Goal: Information Seeking & Learning: Learn about a topic

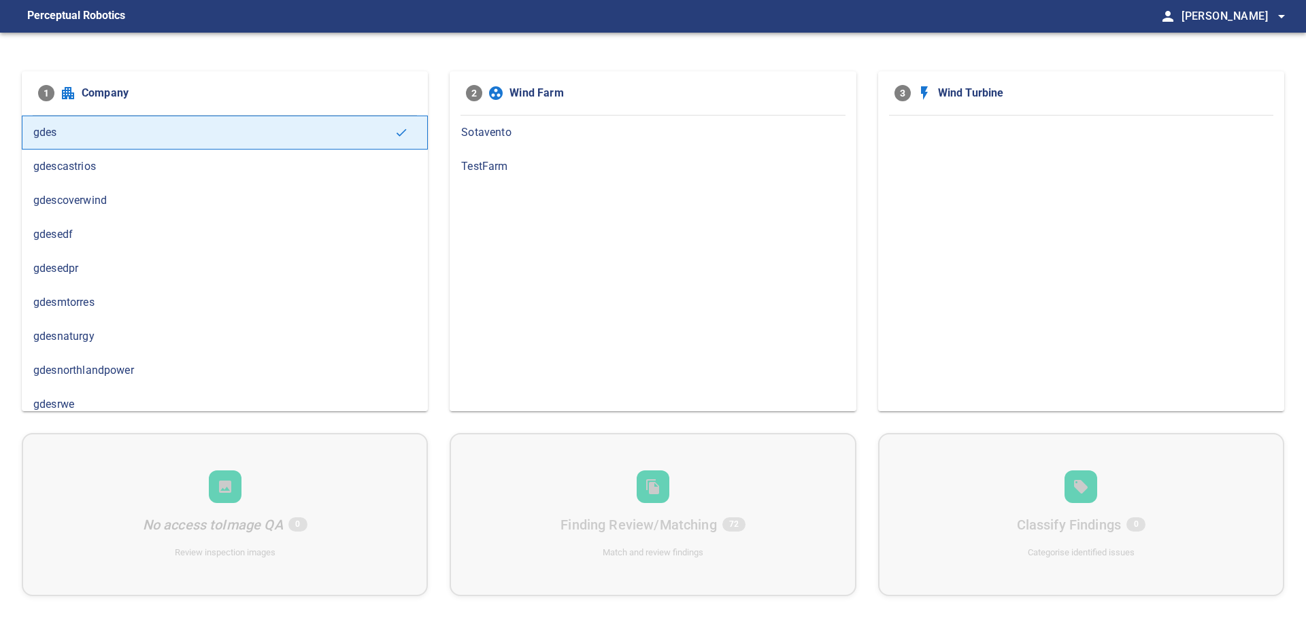
click at [88, 346] on div "gdesnaturgy" at bounding box center [225, 337] width 406 height 34
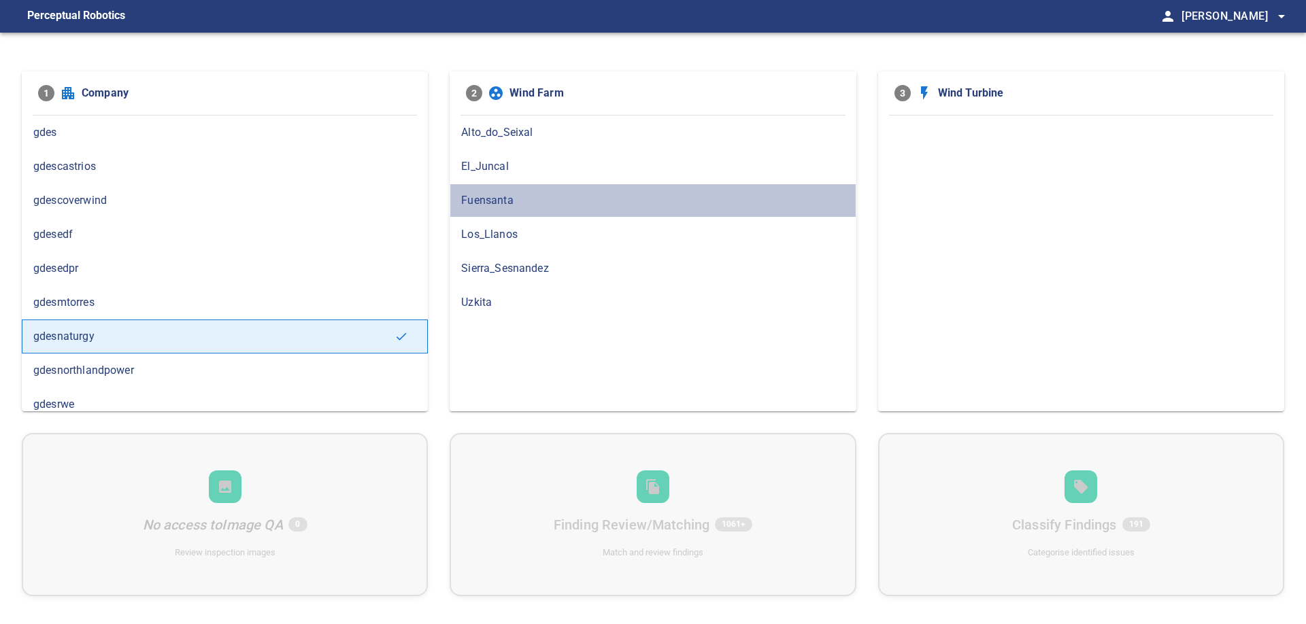
click at [510, 207] on span "Fuensanta" at bounding box center [652, 200] width 383 height 16
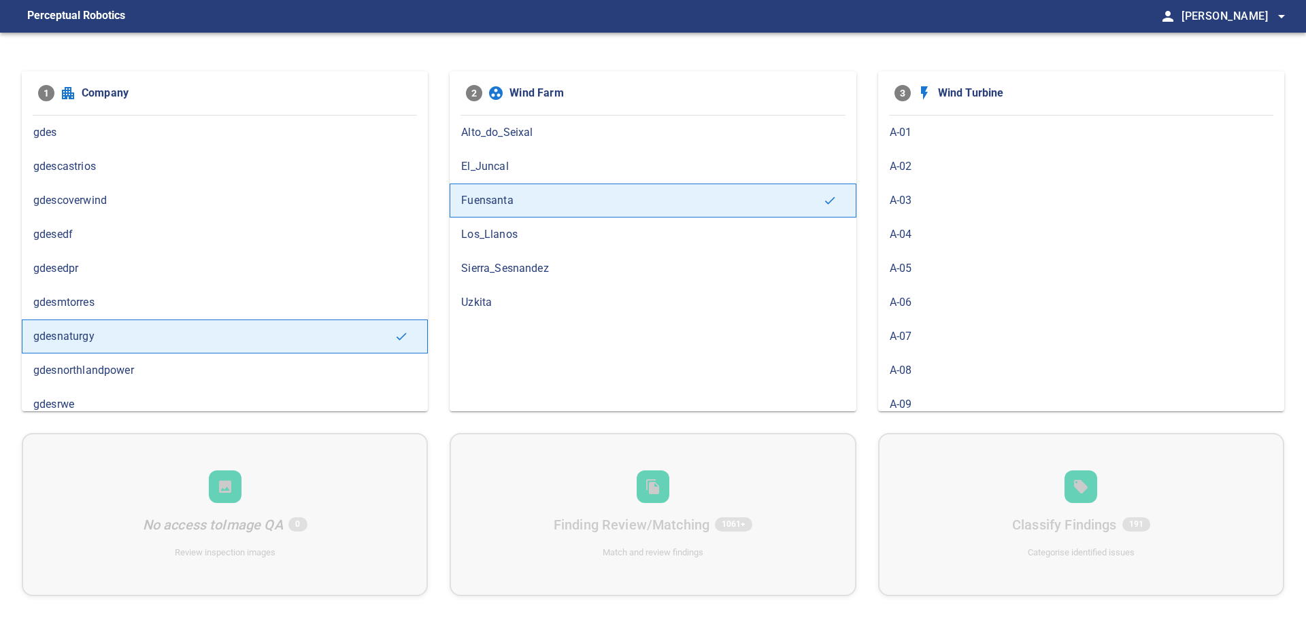
click at [918, 365] on span "A-08" at bounding box center [1081, 371] width 383 height 16
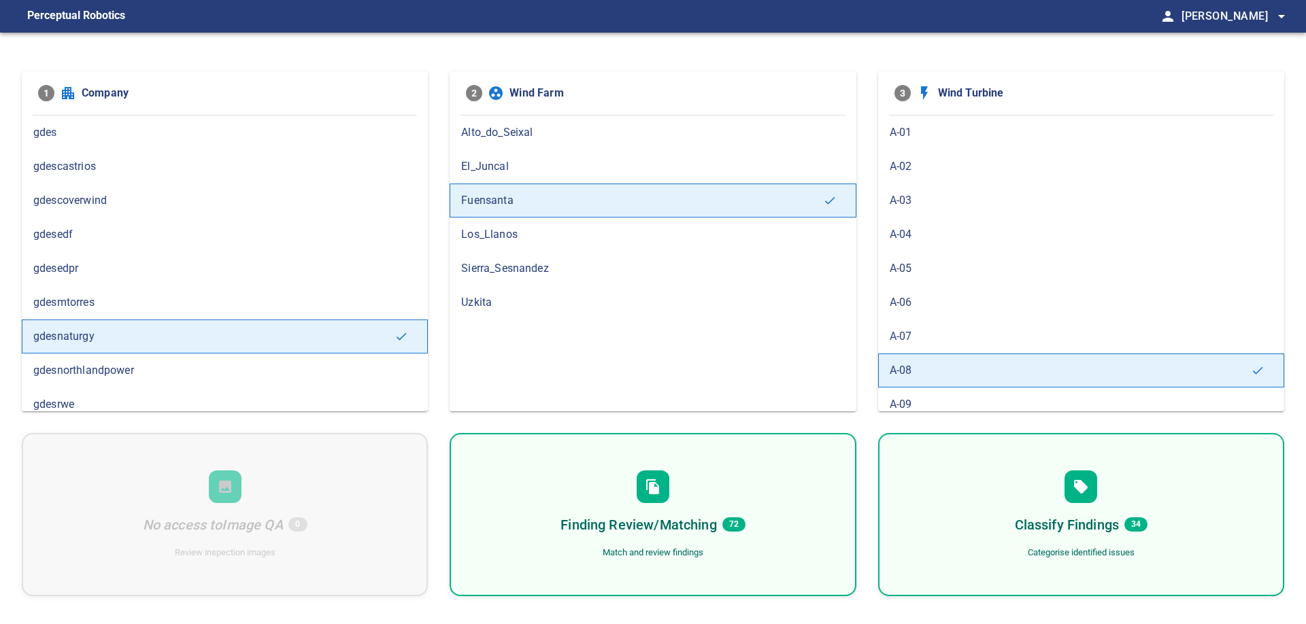
scroll to position [155, 0]
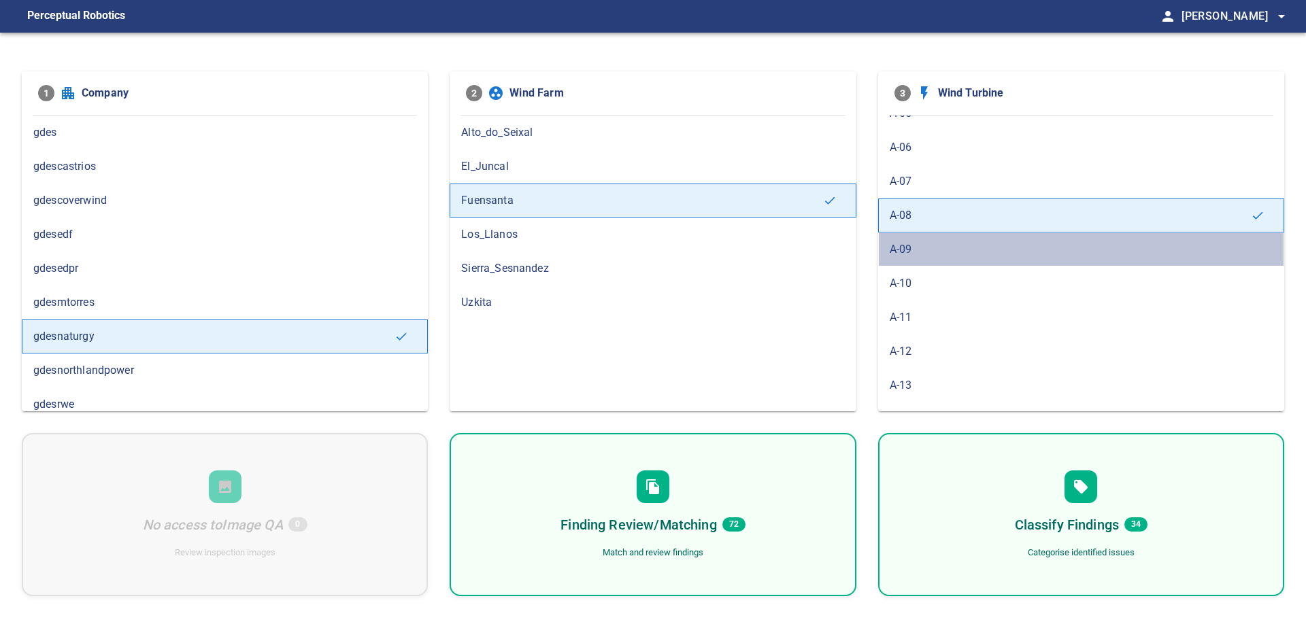
click at [903, 258] on div "A-09" at bounding box center [1081, 250] width 406 height 34
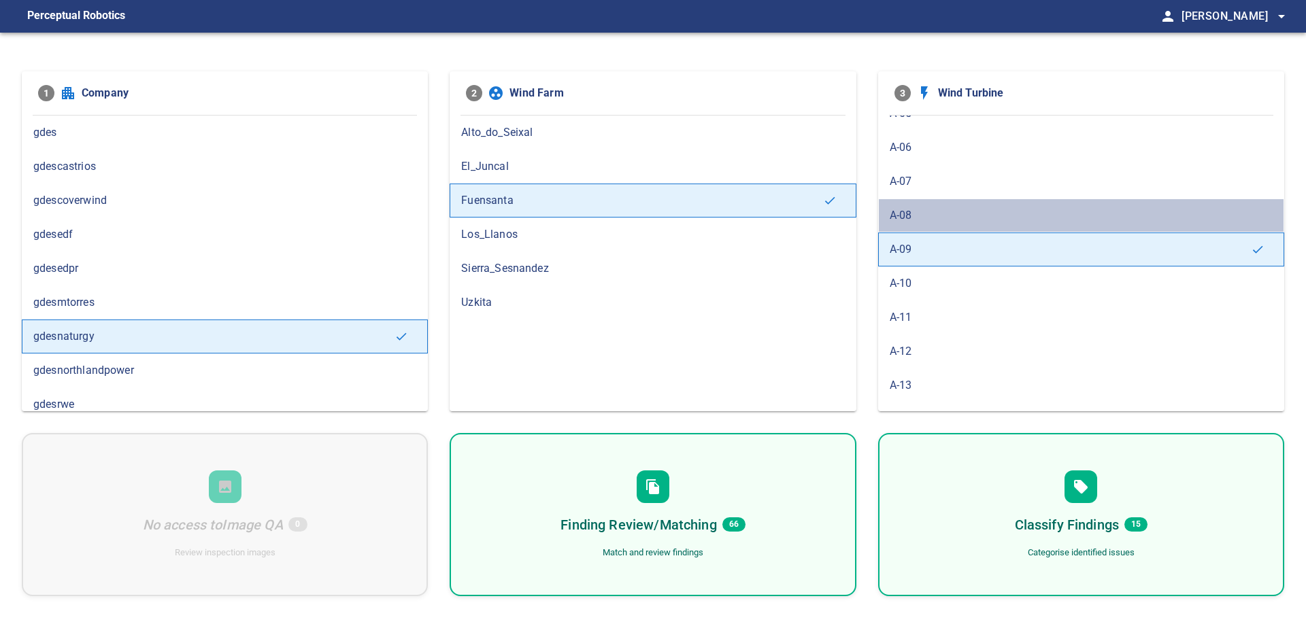
click at [909, 218] on span "A-08" at bounding box center [1081, 215] width 383 height 16
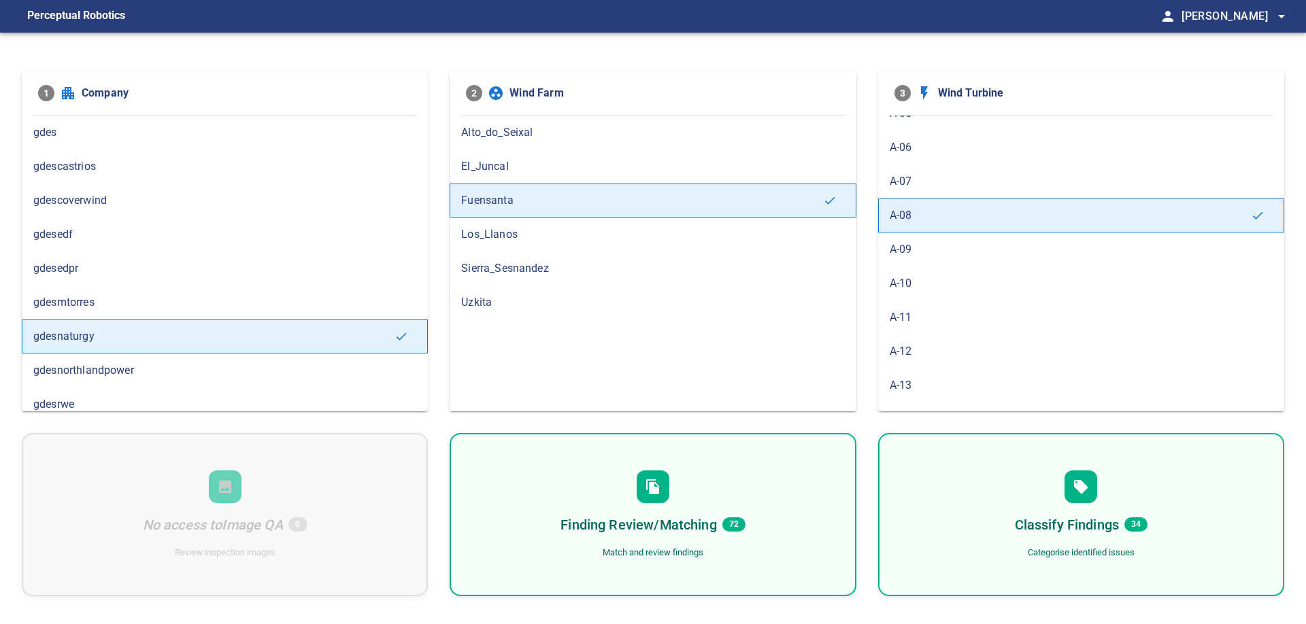
click at [911, 258] on div "A-09" at bounding box center [1081, 250] width 406 height 34
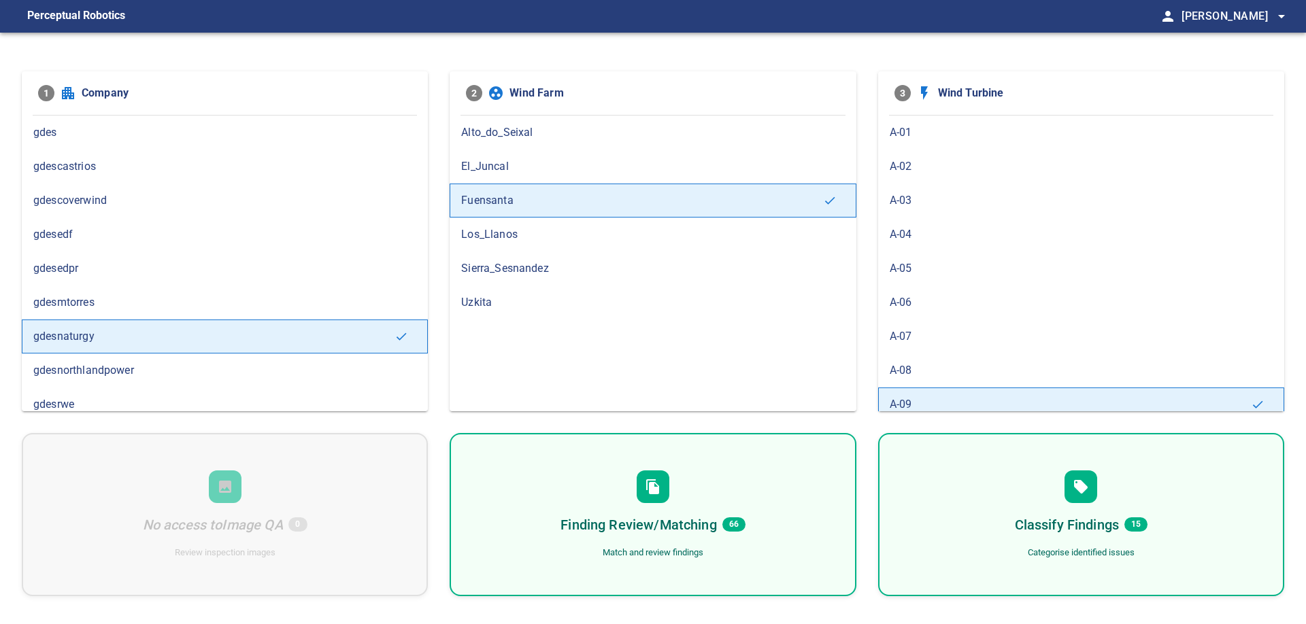
scroll to position [78, 0]
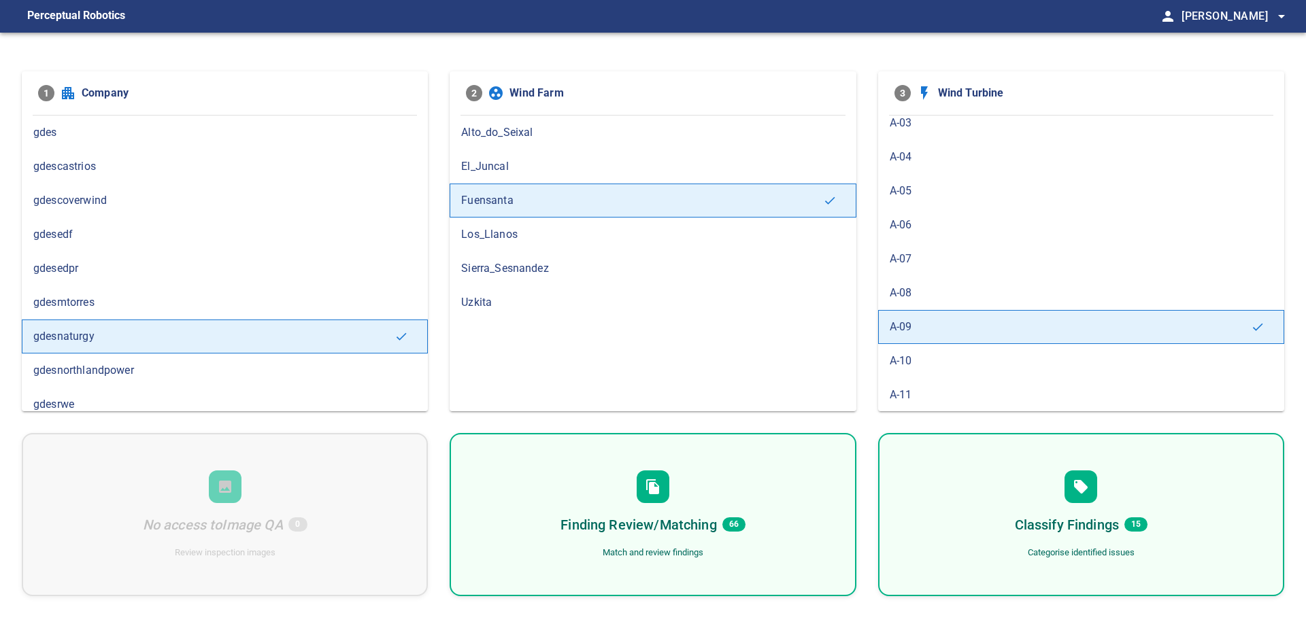
click at [912, 302] on div "A-08" at bounding box center [1081, 293] width 406 height 34
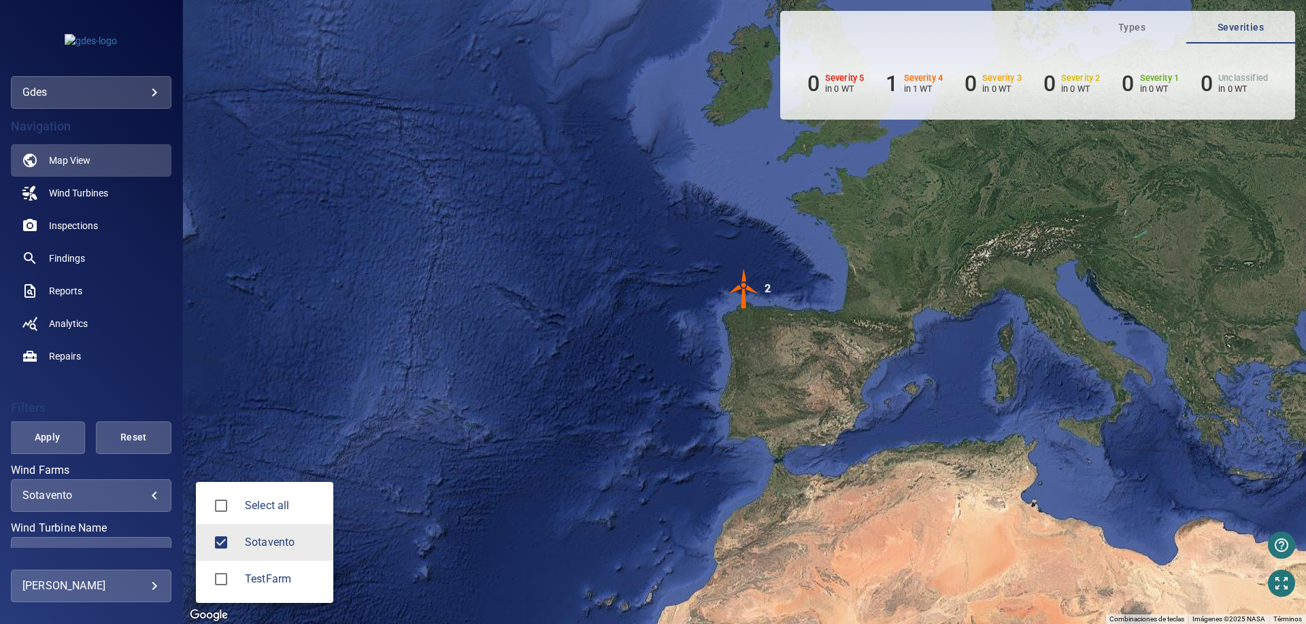
click at [150, 496] on body "**********" at bounding box center [653, 312] width 1306 height 624
click at [150, 496] on div at bounding box center [653, 312] width 1306 height 624
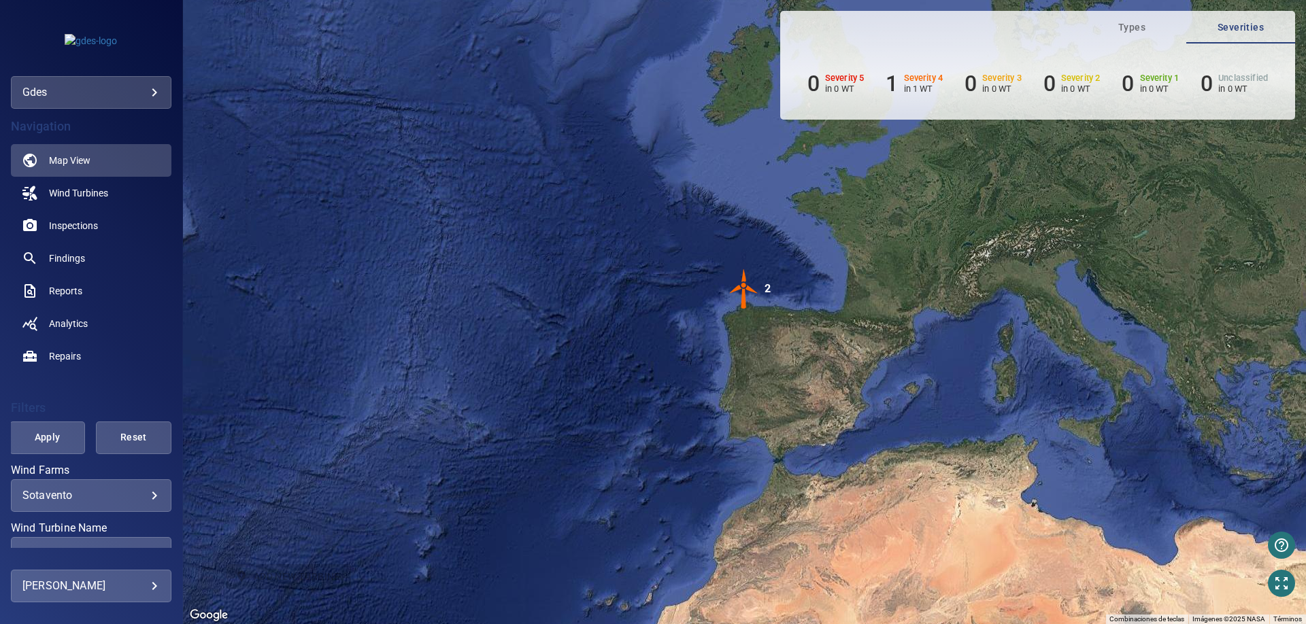
click at [409, 329] on div "Para activar la función de arrastre con el teclado, pulsa Alt + Intro. Cuando h…" at bounding box center [744, 312] width 1123 height 624
click at [171, 91] on div "gdes ****" at bounding box center [91, 60] width 182 height 98
click at [158, 92] on body "**********" at bounding box center [653, 312] width 1306 height 624
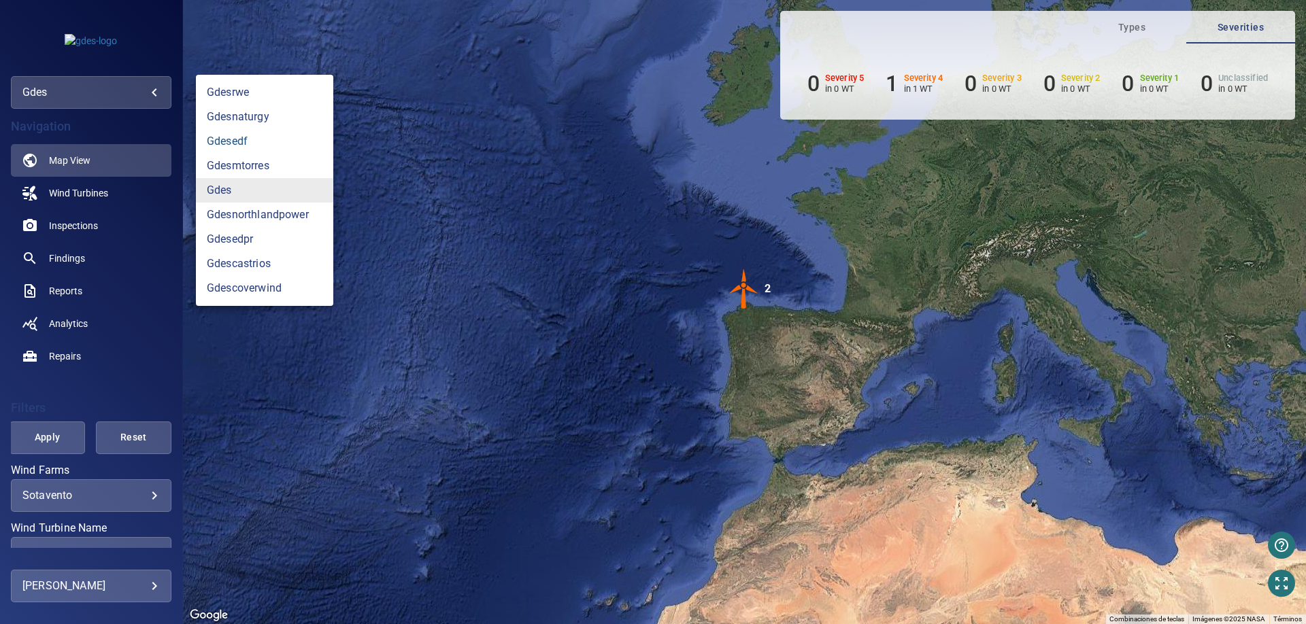
click at [271, 132] on link "gdesedf" at bounding box center [264, 141] width 137 height 24
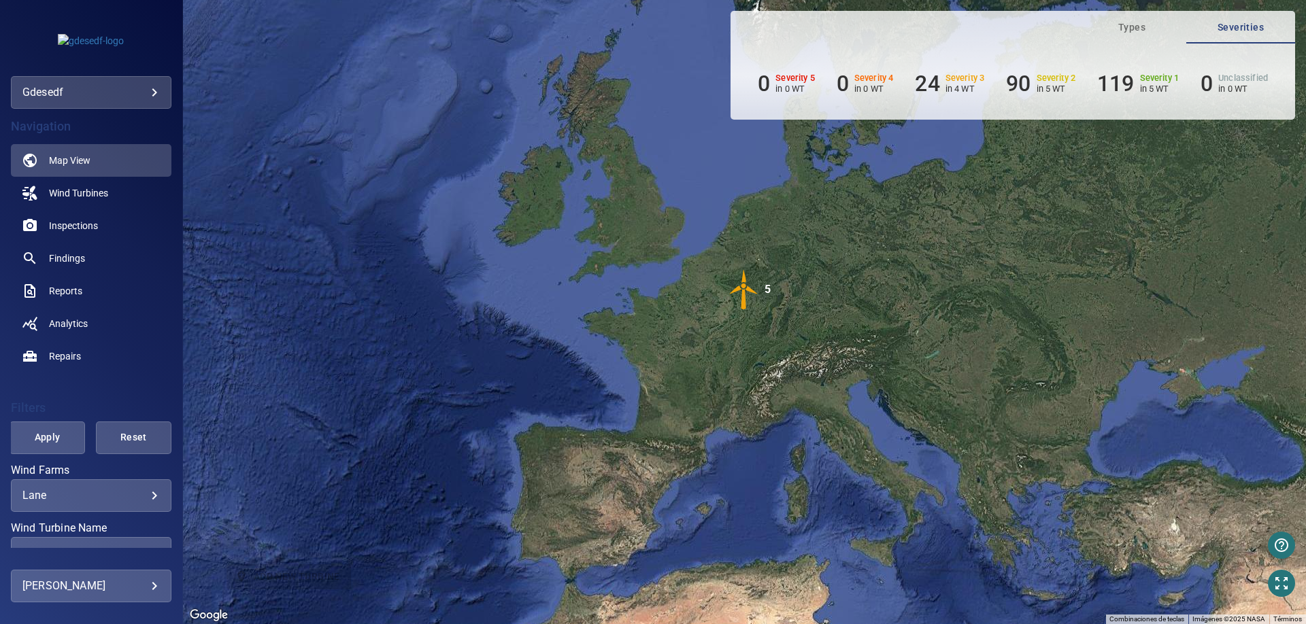
click at [358, 342] on div "Para activar la función de arrastre con el teclado, pulsa Alt + Intro. Cuando h…" at bounding box center [744, 312] width 1123 height 624
click at [740, 298] on img "5" at bounding box center [744, 289] width 41 height 41
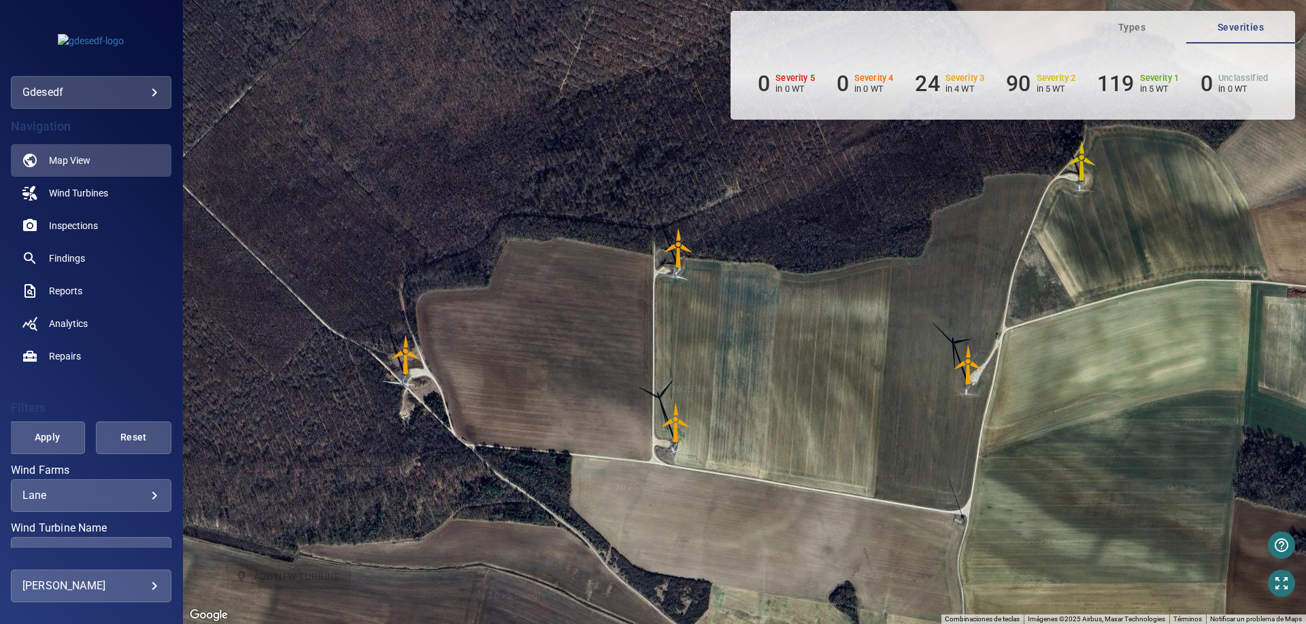
click at [673, 428] on img "E3" at bounding box center [676, 423] width 41 height 41
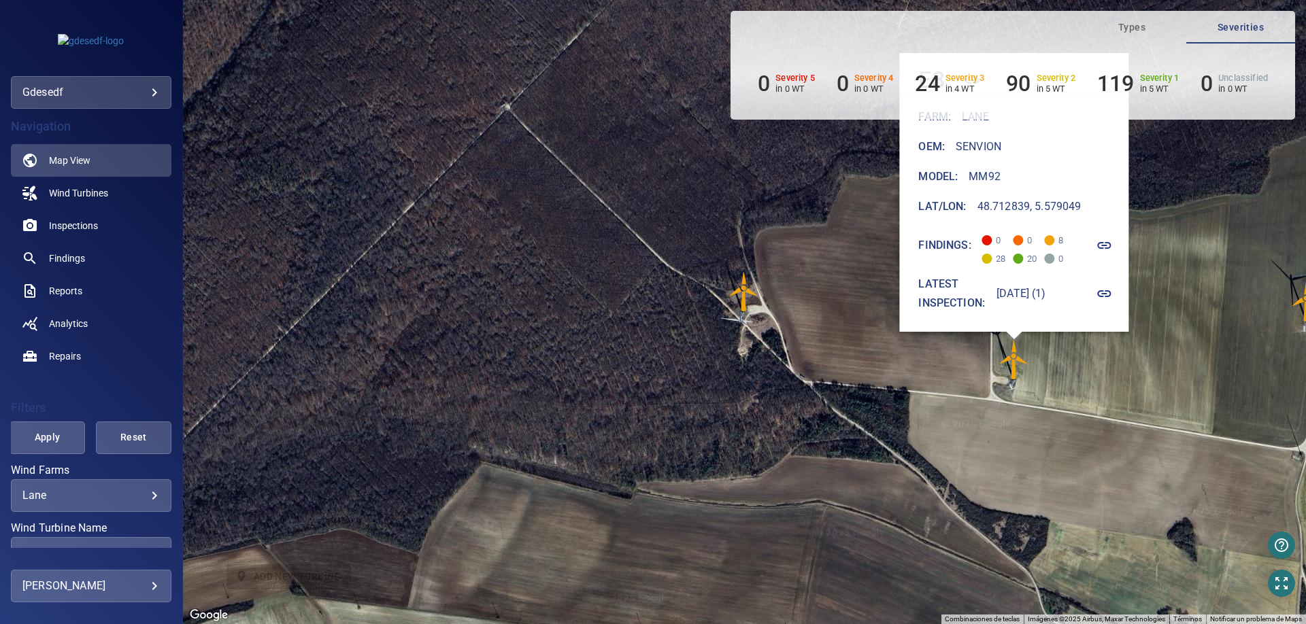
click at [1113, 298] on icon "button" at bounding box center [1104, 294] width 16 height 16
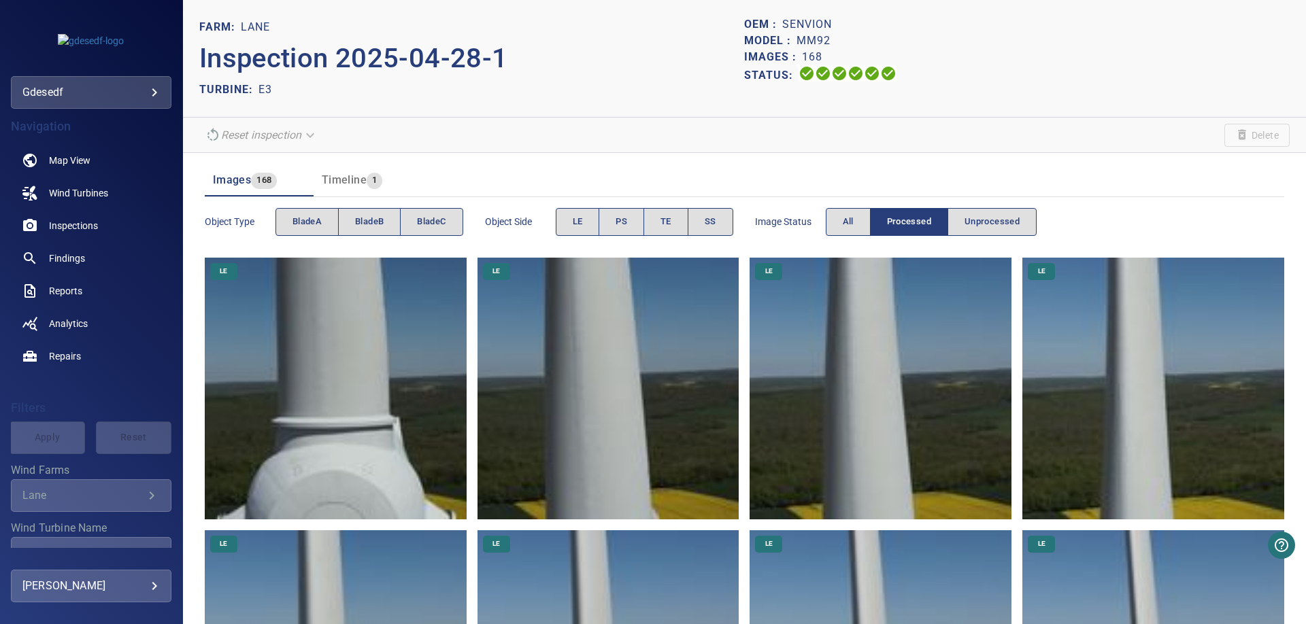
click at [279, 476] on img at bounding box center [336, 389] width 262 height 262
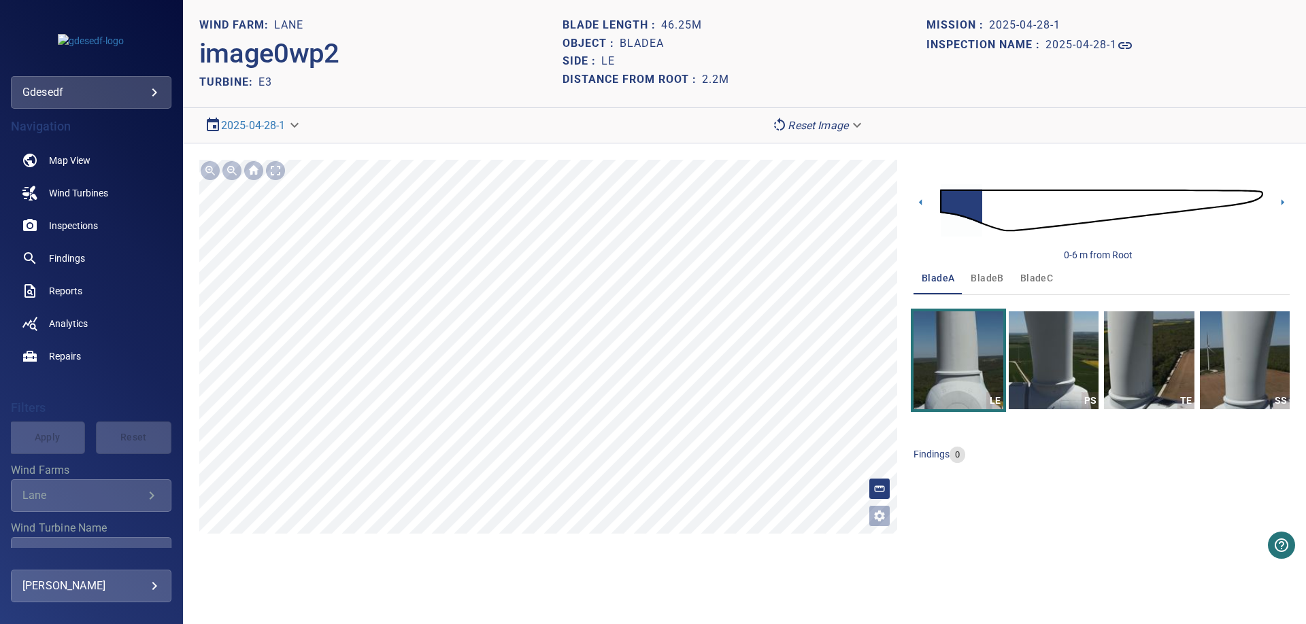
click at [973, 292] on button "bladeB" at bounding box center [986, 278] width 49 height 33
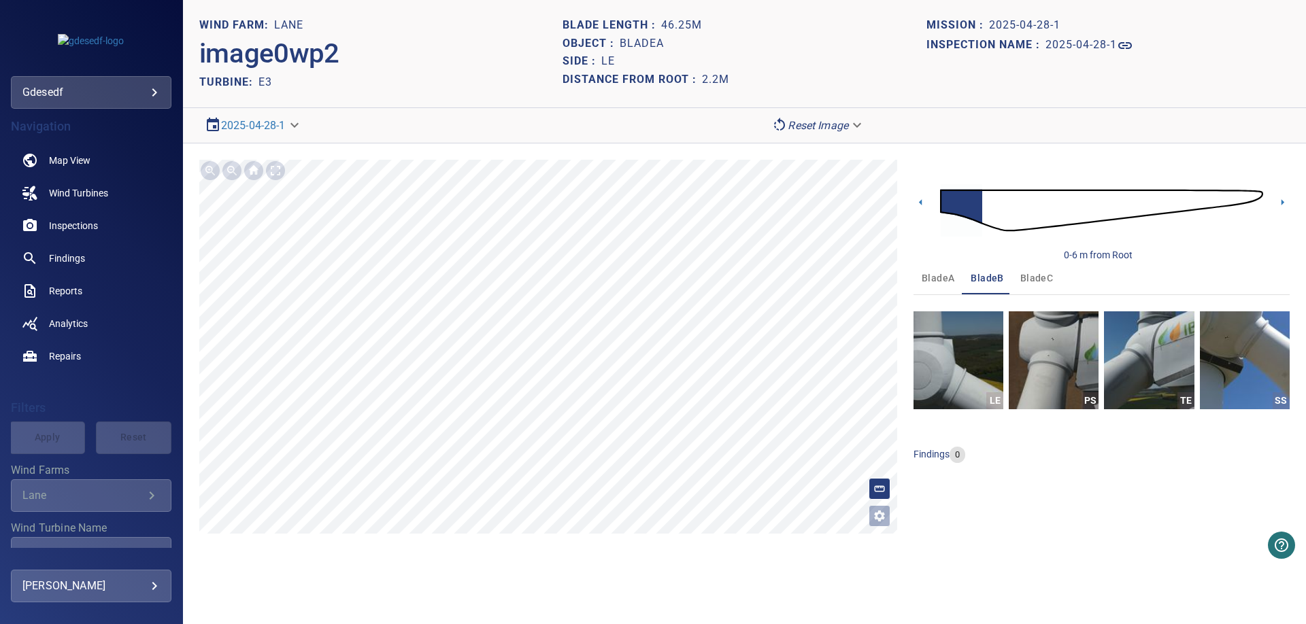
click at [975, 282] on span "bladeB" at bounding box center [987, 278] width 33 height 17
click at [1039, 278] on span "bladeC" at bounding box center [1036, 278] width 33 height 17
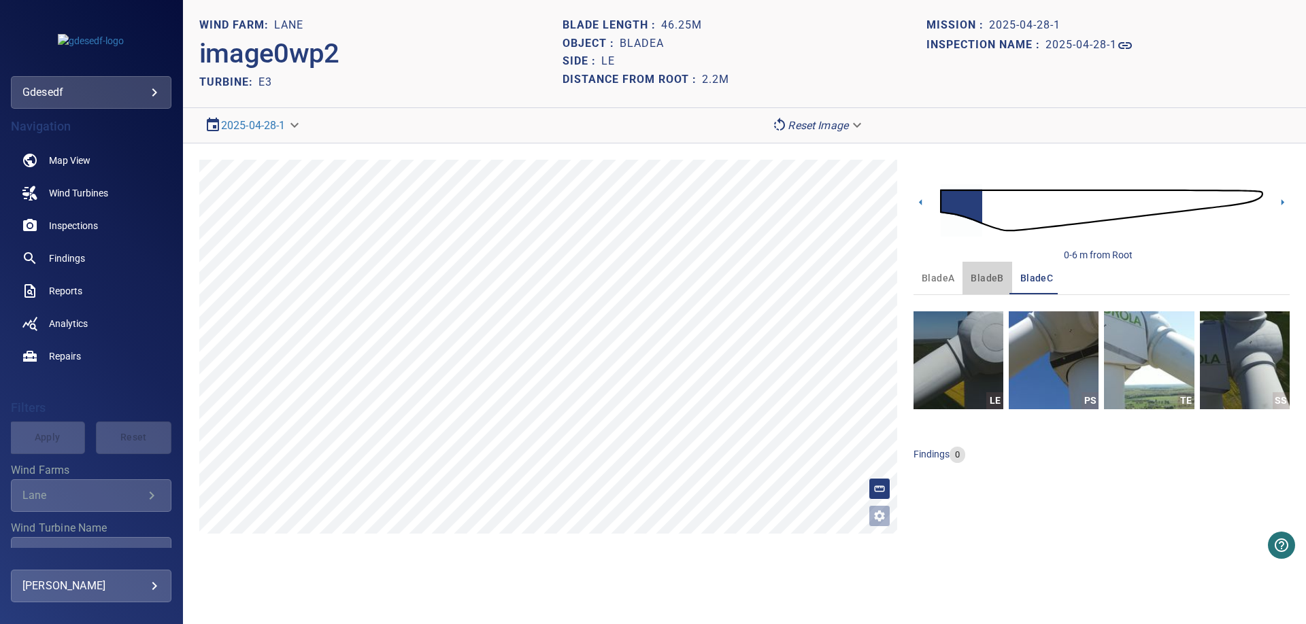
click at [988, 290] on button "bladeB" at bounding box center [986, 278] width 49 height 33
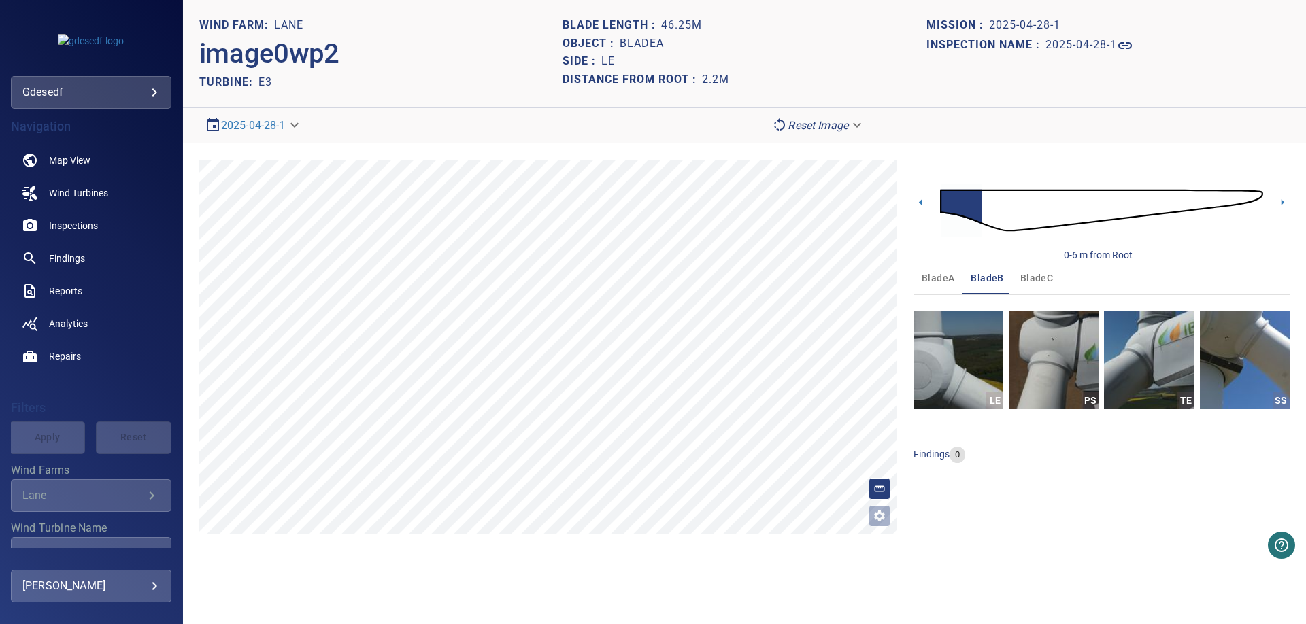
click at [932, 281] on span "bladeA" at bounding box center [938, 278] width 33 height 17
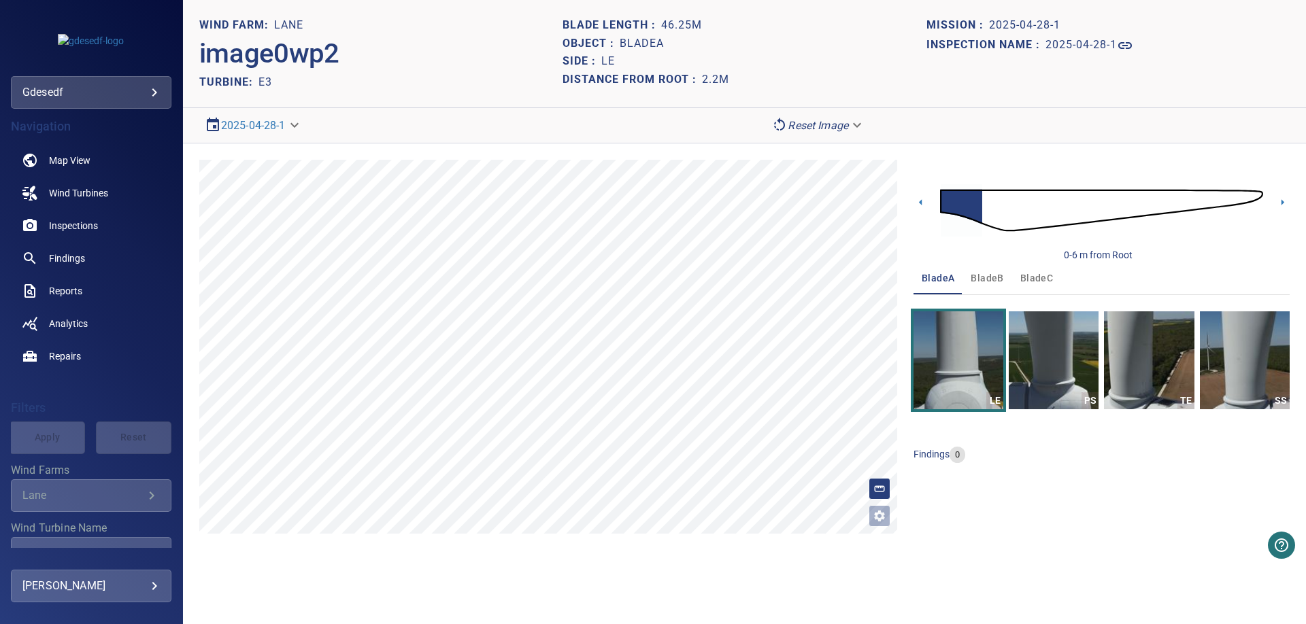
click at [1048, 273] on span "bladeC" at bounding box center [1036, 278] width 33 height 17
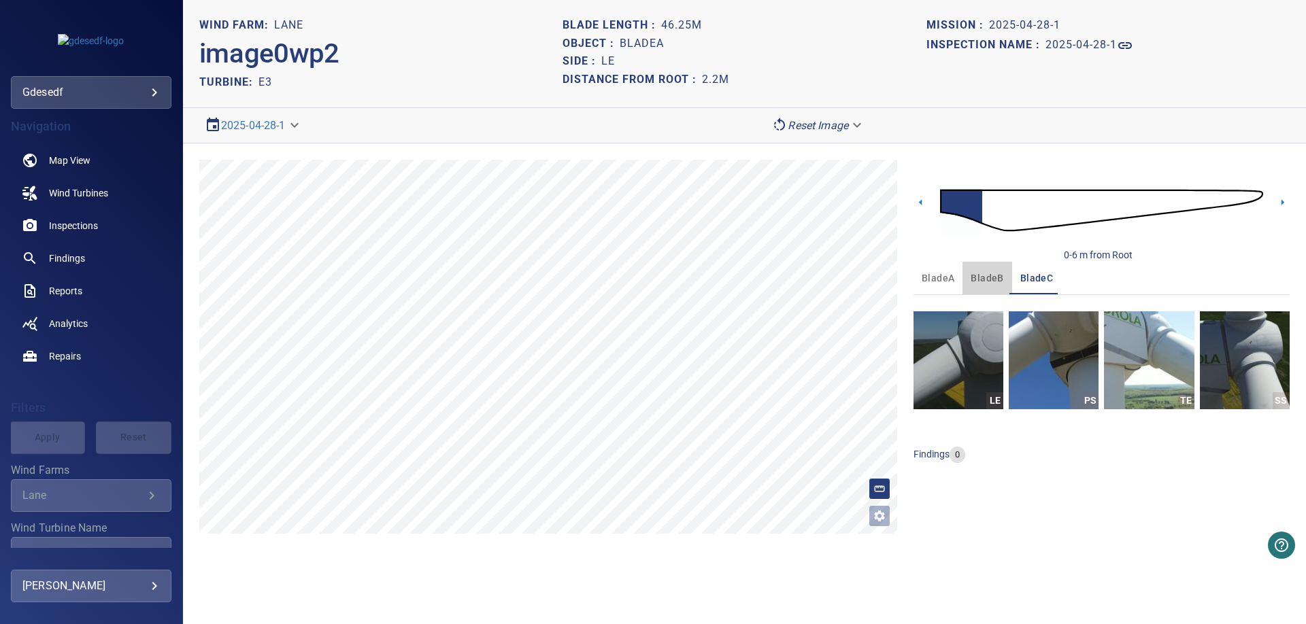
click at [1000, 275] on span "bladeB" at bounding box center [987, 278] width 33 height 17
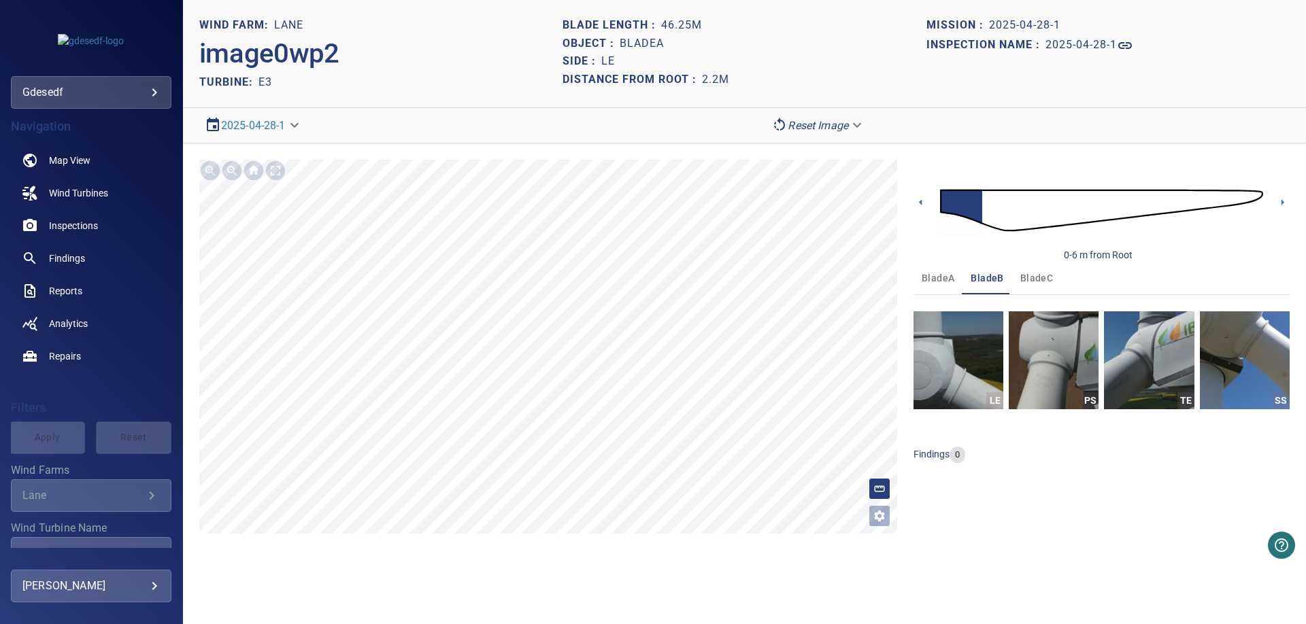
click at [154, 95] on body "**********" at bounding box center [653, 312] width 1306 height 624
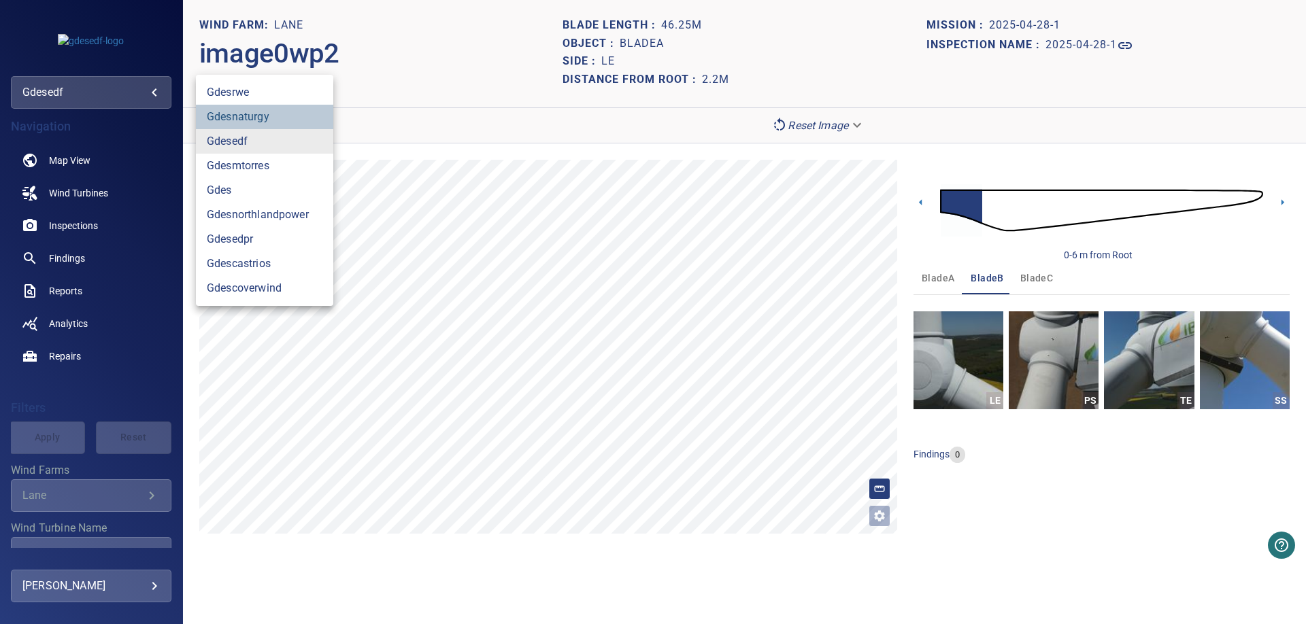
click at [269, 108] on link "gdesnaturgy" at bounding box center [264, 117] width 137 height 24
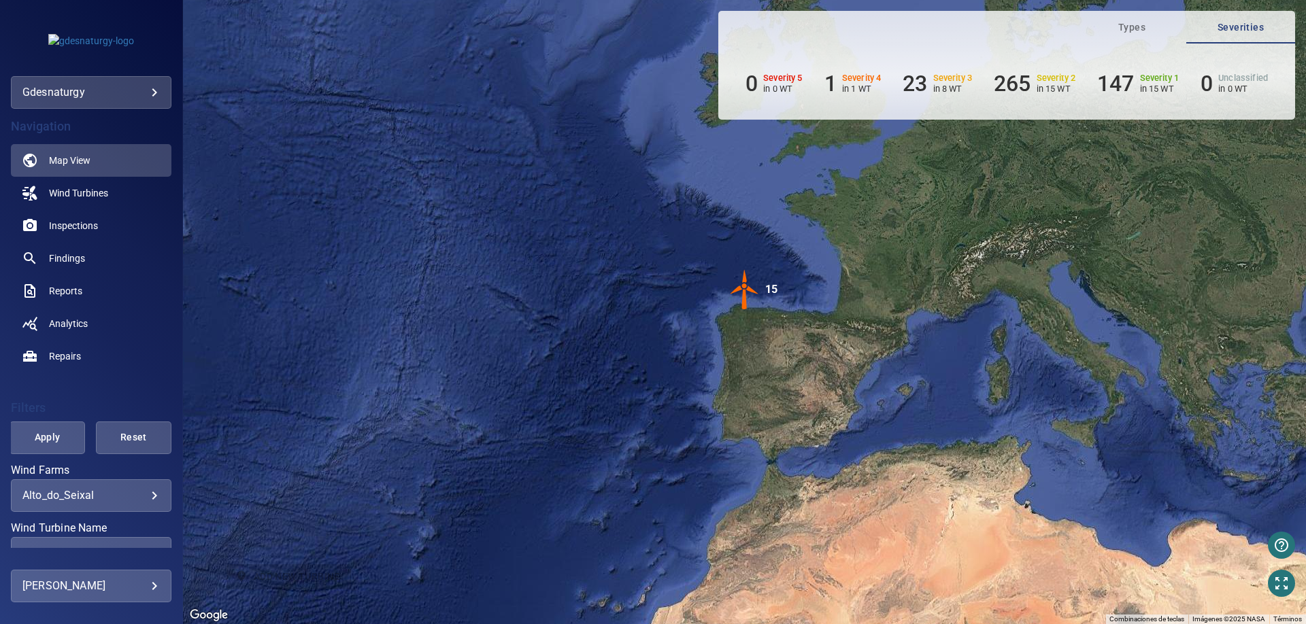
click at [747, 295] on img "15" at bounding box center [744, 289] width 41 height 41
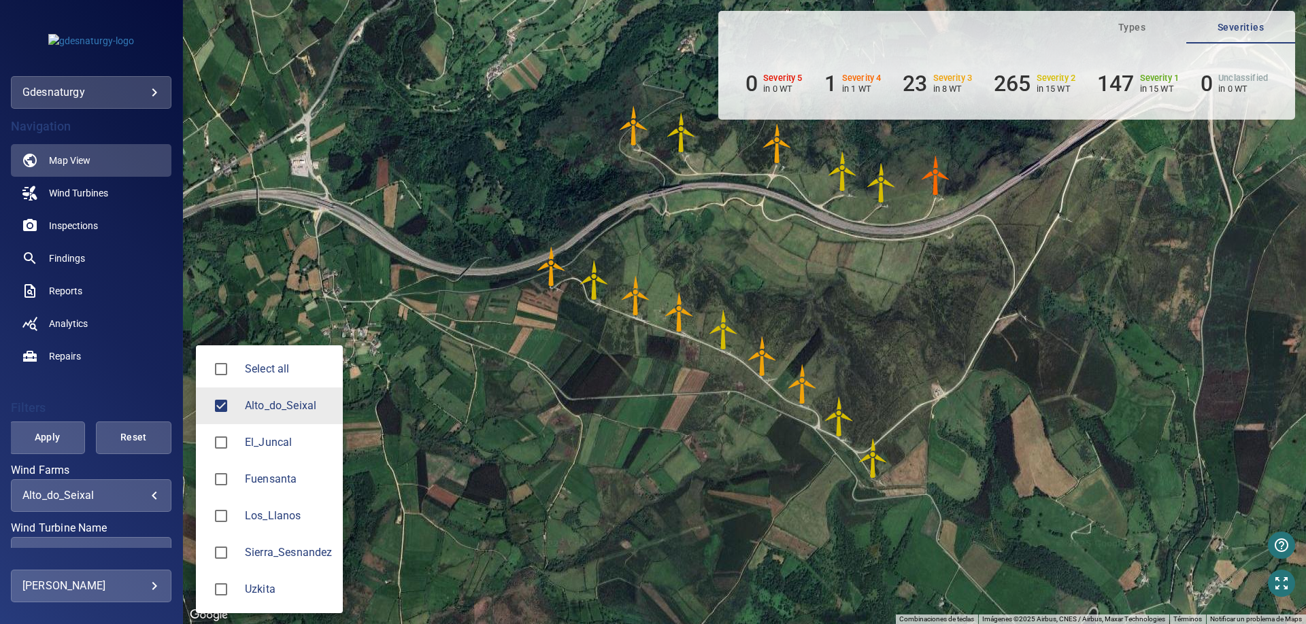
click at [135, 496] on body "**********" at bounding box center [653, 312] width 1306 height 624
click at [281, 479] on span "Fuensanta" at bounding box center [288, 479] width 87 height 16
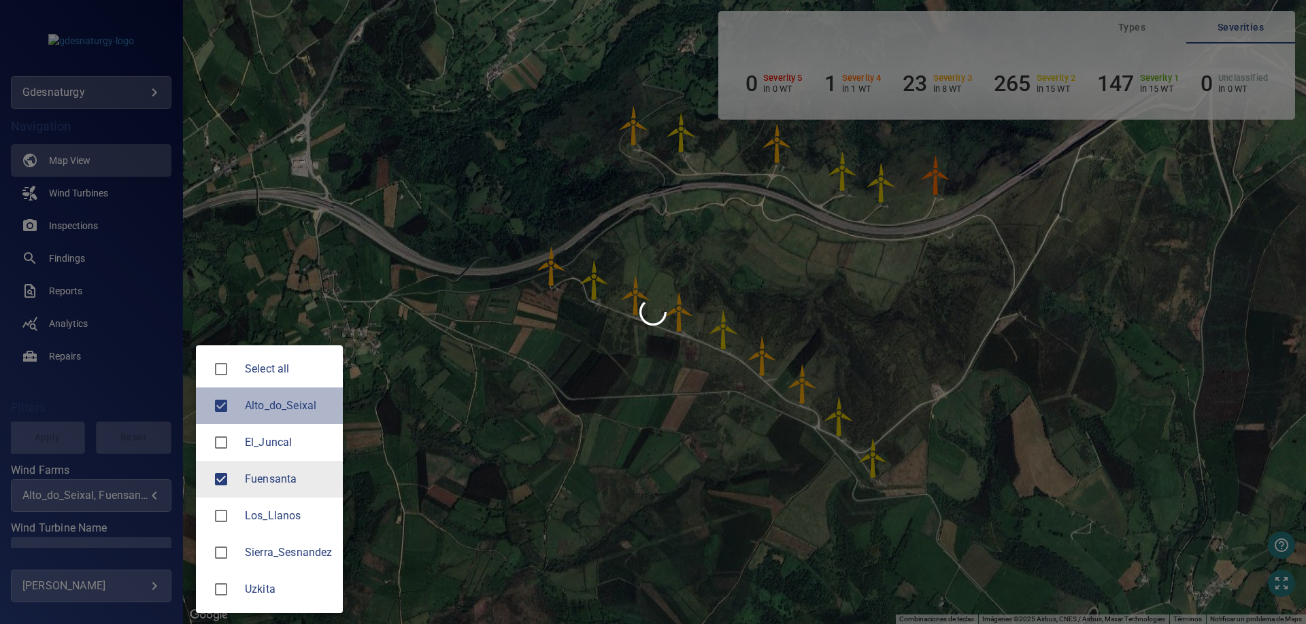
click at [278, 406] on span "Alto_do_Seixal" at bounding box center [288, 406] width 87 height 16
type input "*********"
click at [451, 420] on div at bounding box center [653, 312] width 1306 height 624
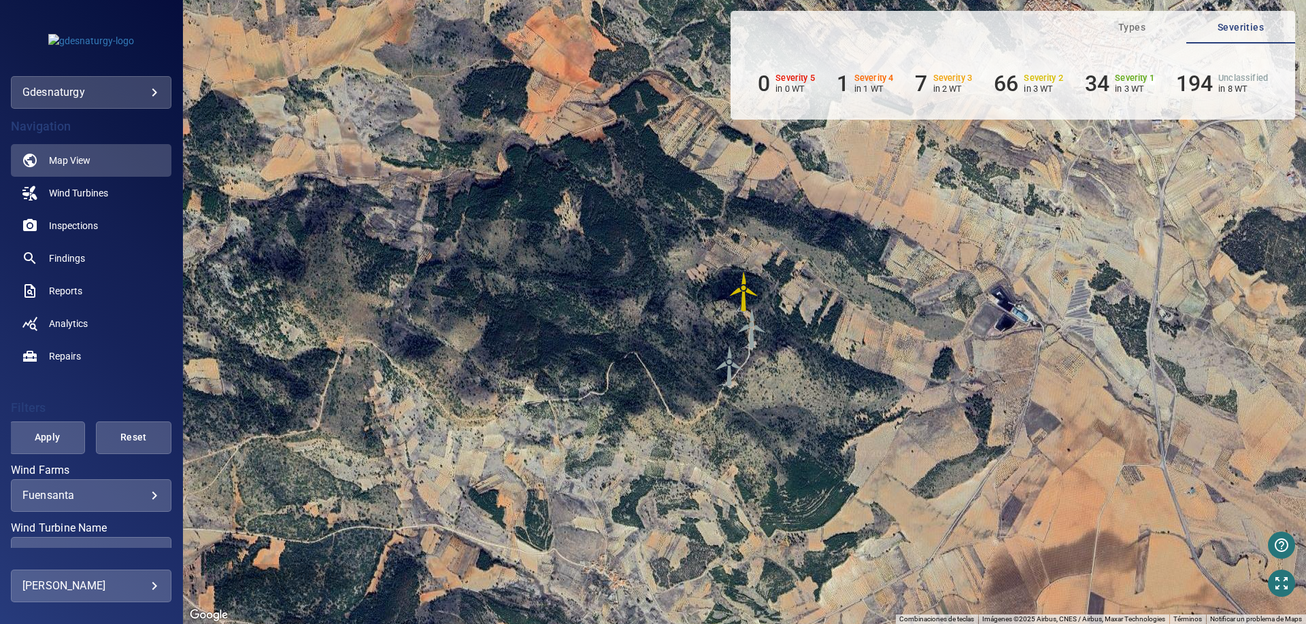
click at [750, 324] on img "A-02" at bounding box center [752, 328] width 41 height 41
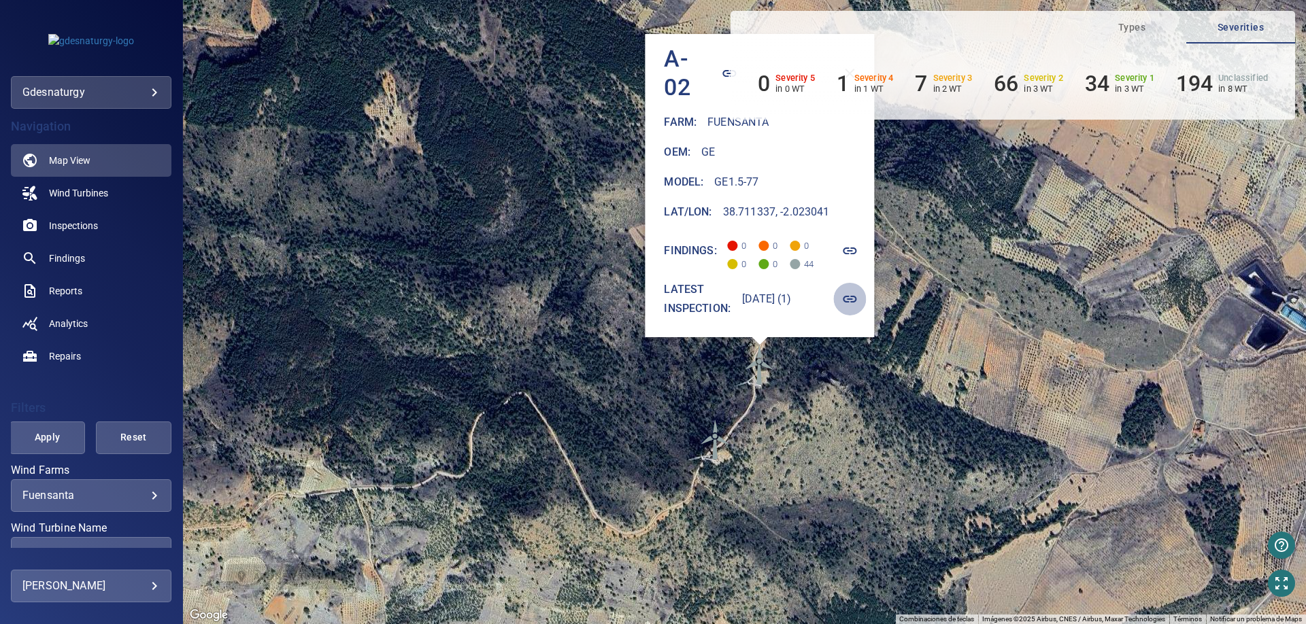
click at [858, 292] on icon "button" at bounding box center [850, 299] width 16 height 16
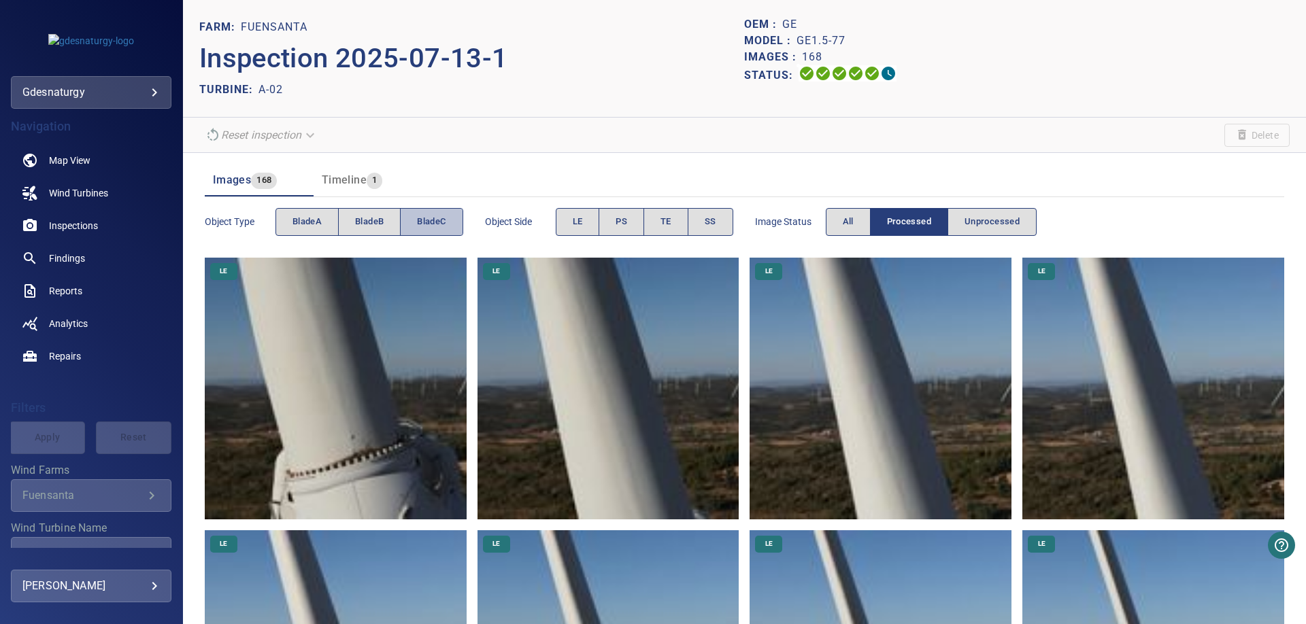
click at [417, 220] on button "bladeC" at bounding box center [431, 222] width 63 height 28
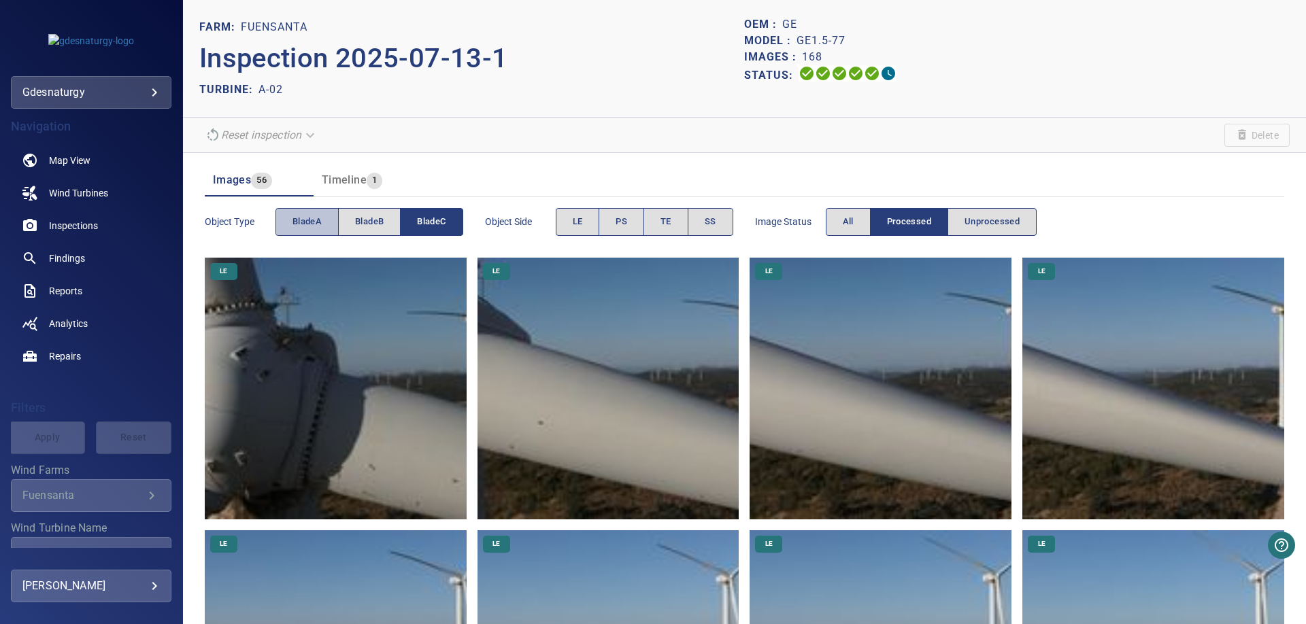
click at [310, 224] on span "bladeA" at bounding box center [306, 222] width 29 height 16
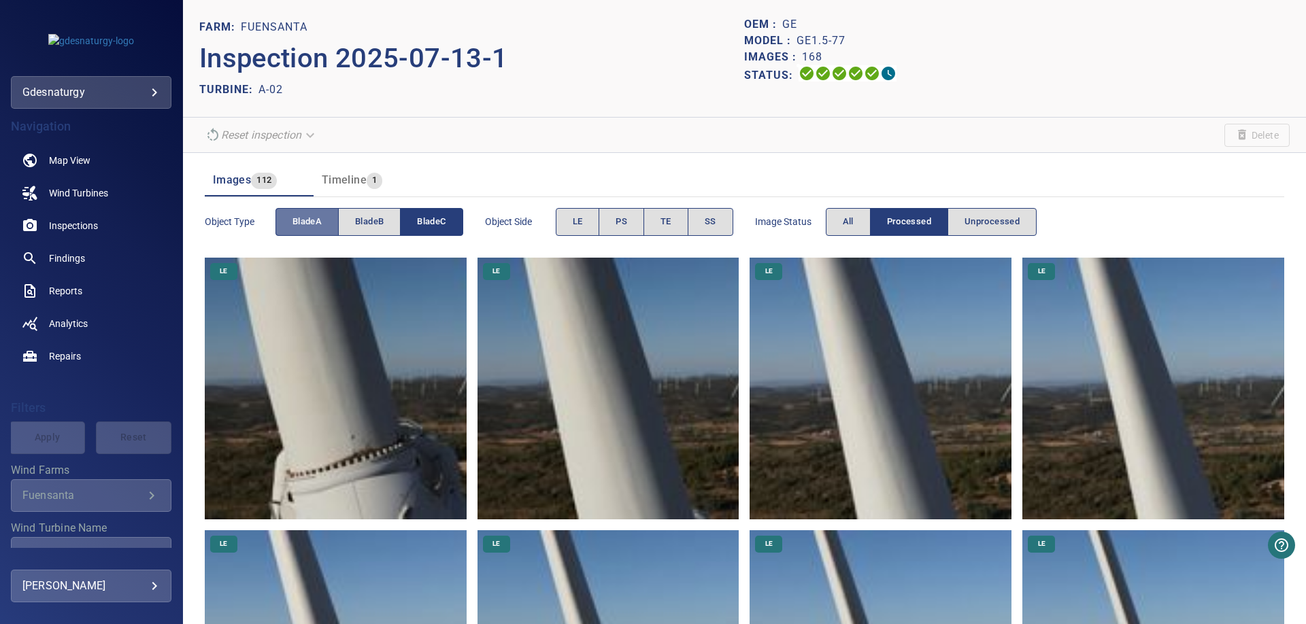
click at [337, 227] on button "bladeA" at bounding box center [306, 222] width 63 height 28
